Goal: Task Accomplishment & Management: Manage account settings

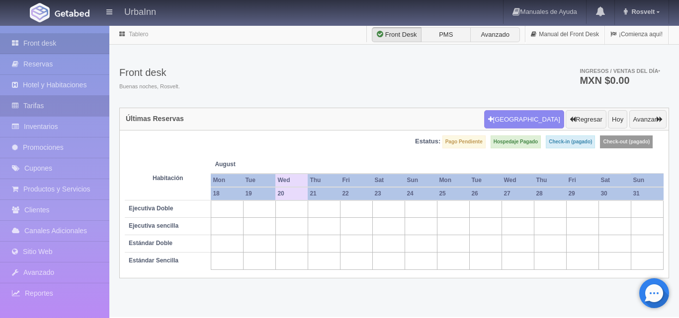
click at [36, 106] on link "Tarifas" at bounding box center [54, 106] width 109 height 20
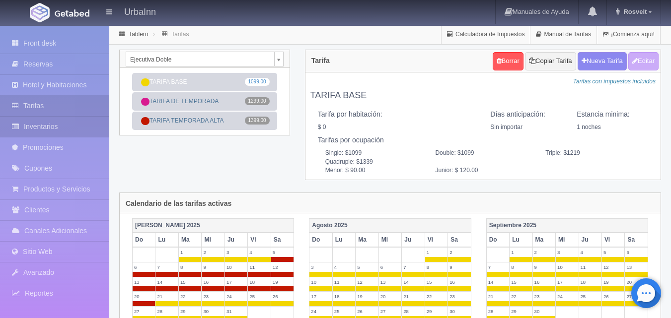
click at [63, 133] on link "Inventarios" at bounding box center [54, 127] width 109 height 20
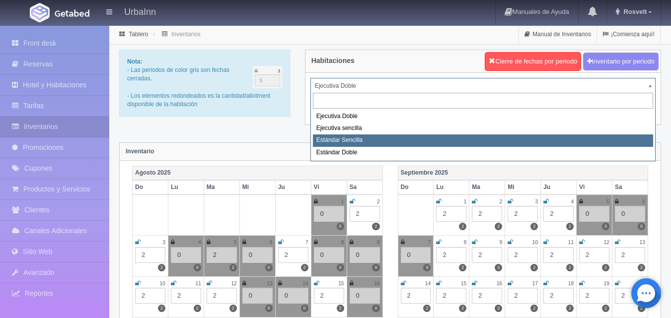
select select "1739"
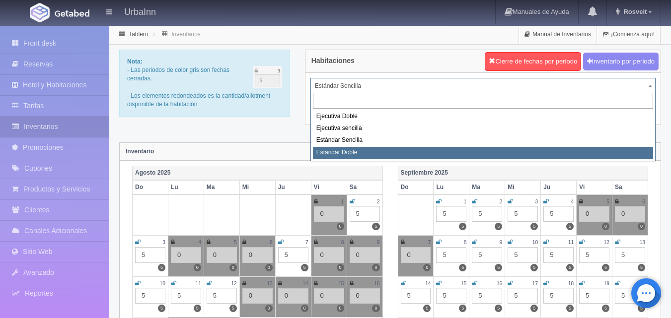
select select "1740"
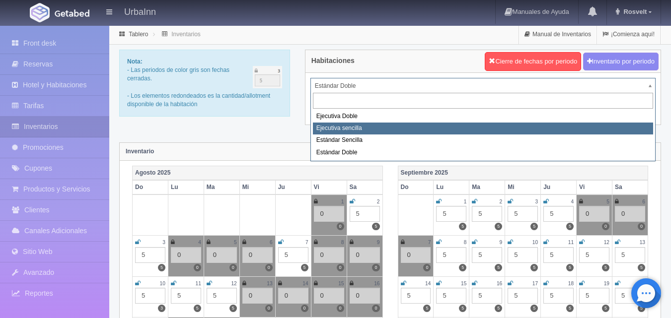
select select "1738"
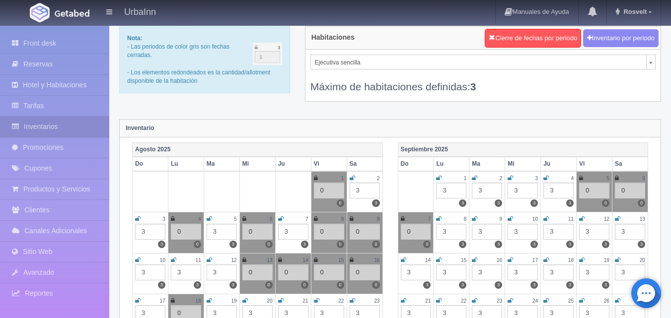
scroll to position [33, 0]
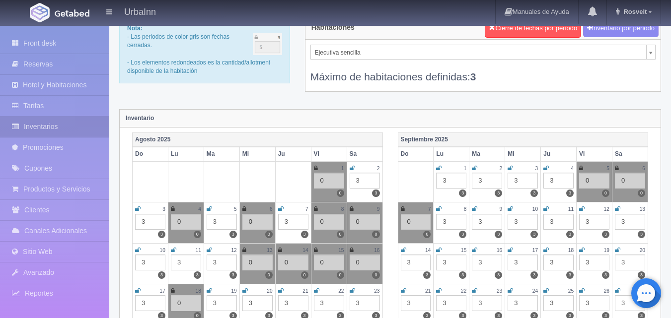
click at [210, 291] on icon at bounding box center [209, 291] width 5 height 6
click at [222, 304] on div "3" at bounding box center [222, 304] width 30 height 16
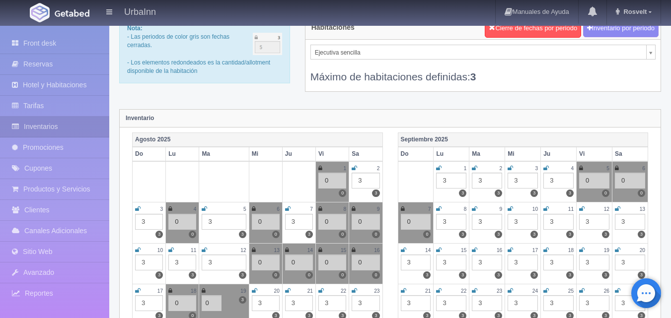
type input "0"
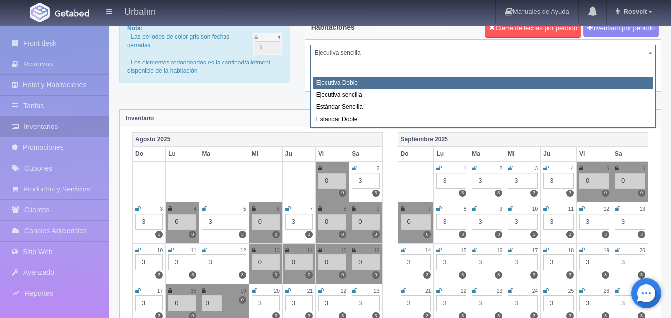
select select "1732"
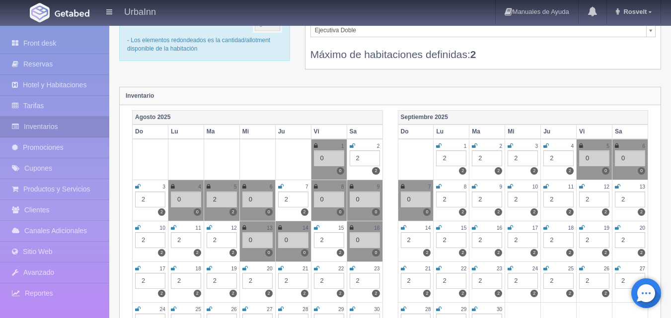
scroll to position [83, 0]
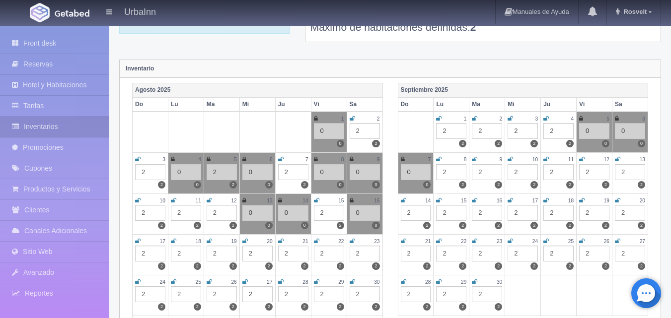
click at [210, 243] on icon at bounding box center [209, 241] width 5 height 6
click at [222, 252] on div "2" at bounding box center [222, 254] width 30 height 16
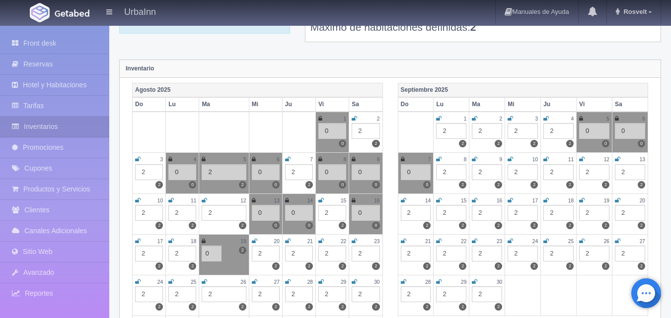
type input "0"
